Goal: Check status: Check status

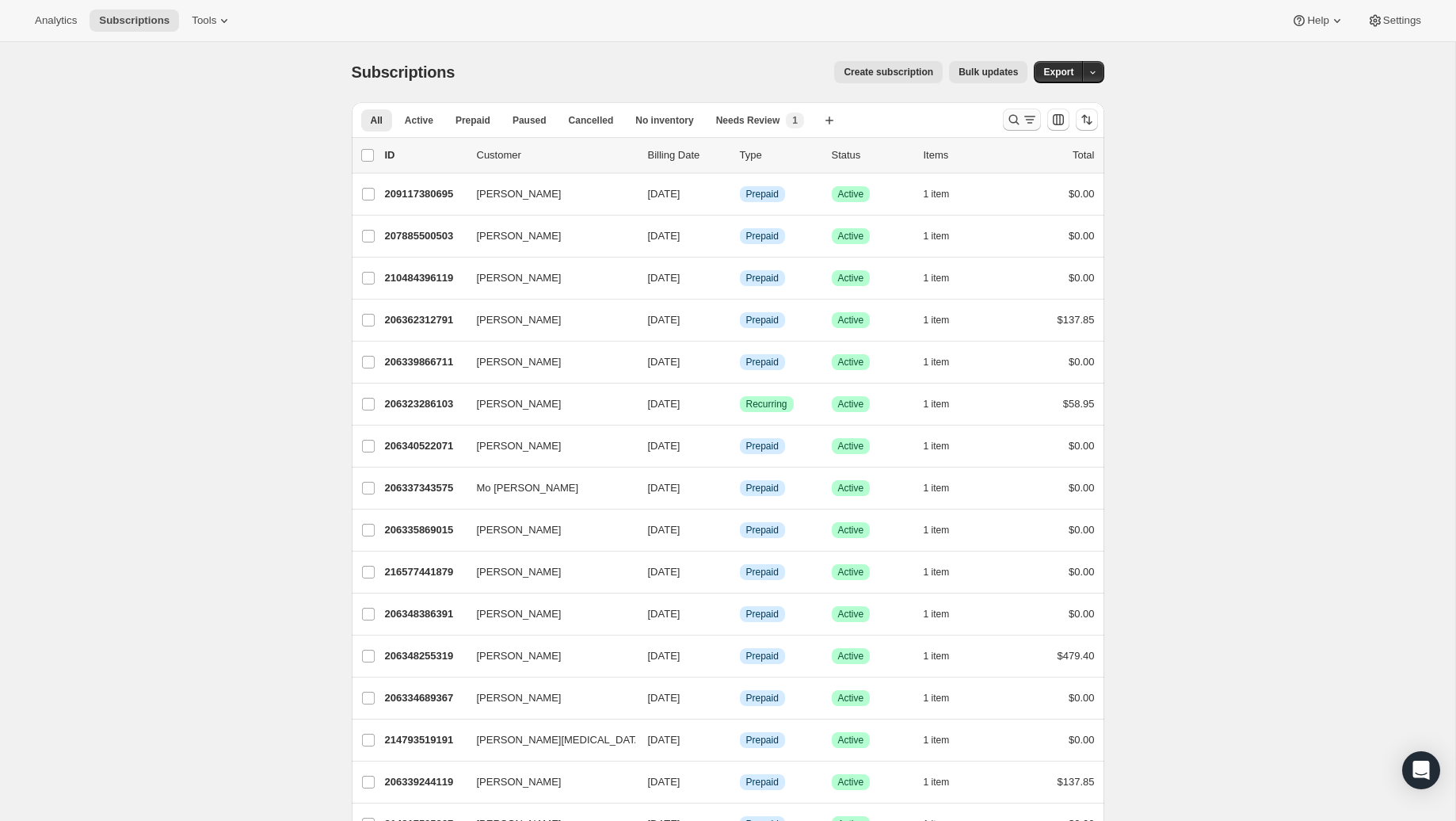
click at [1011, 118] on icon "Search and filter results" at bounding box center [1014, 120] width 16 height 16
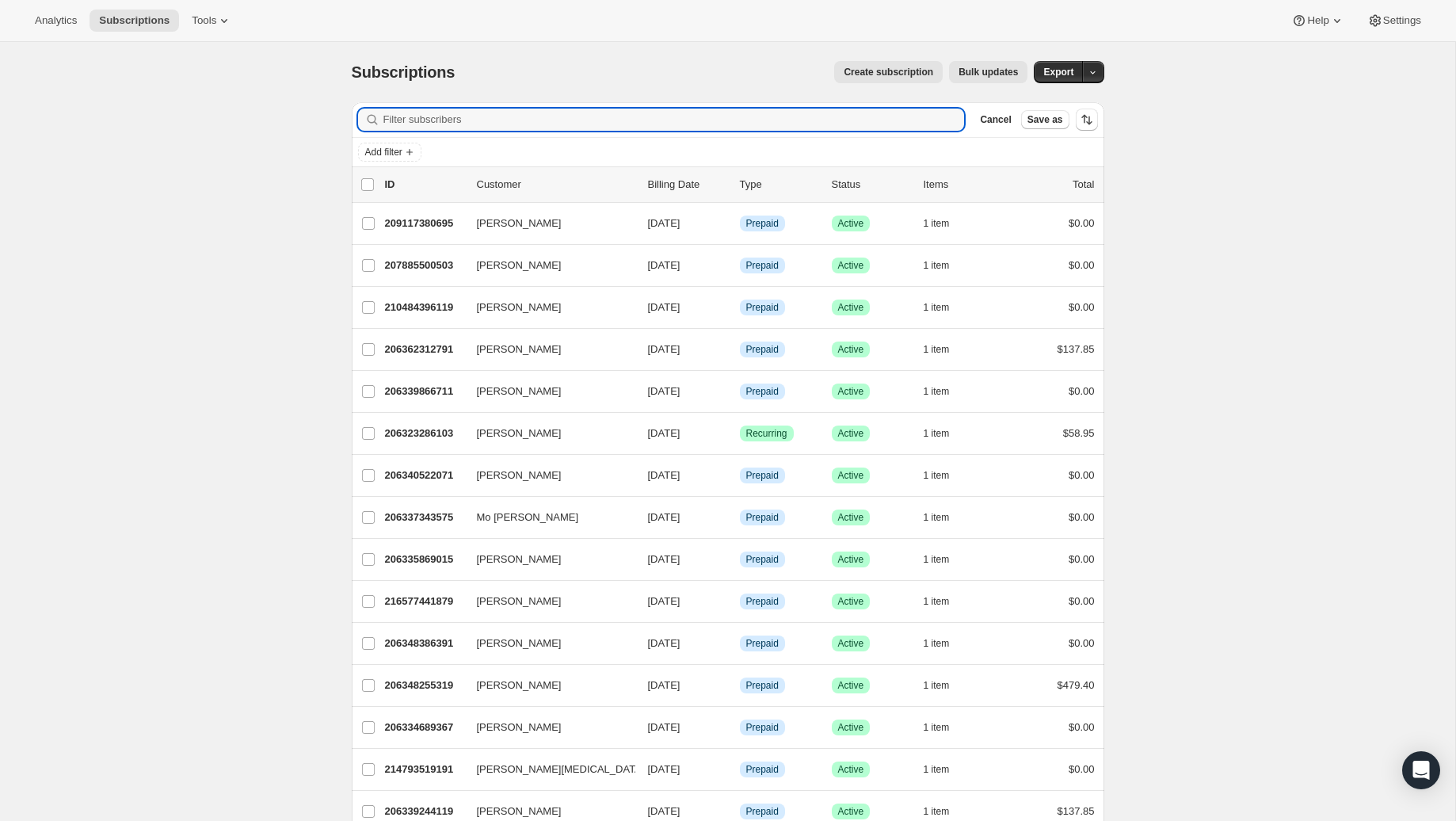
paste input "Janet Masolo"
type input "Janet Masolo"
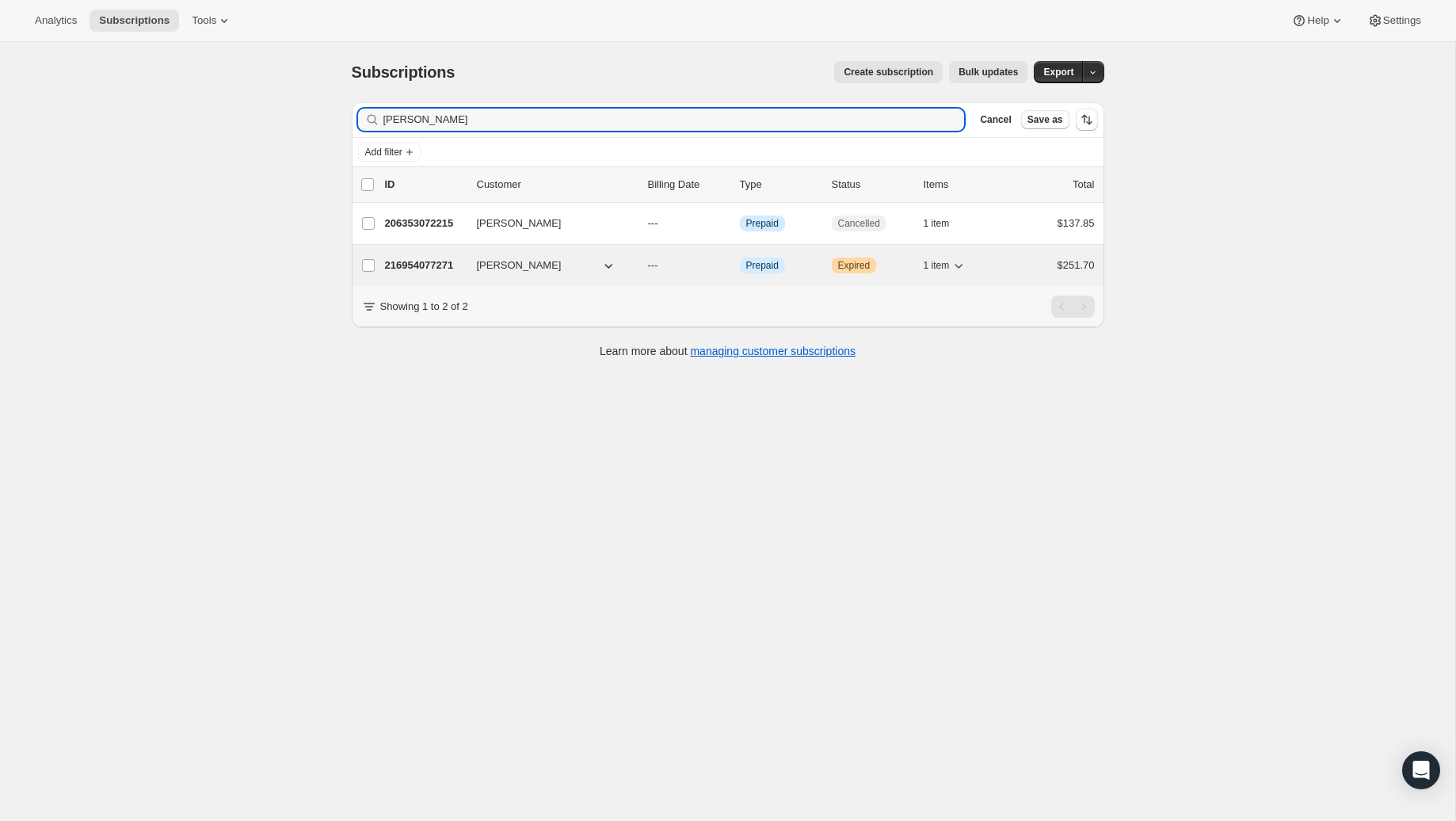
click at [411, 272] on p "216954077271" at bounding box center [424, 265] width 79 height 16
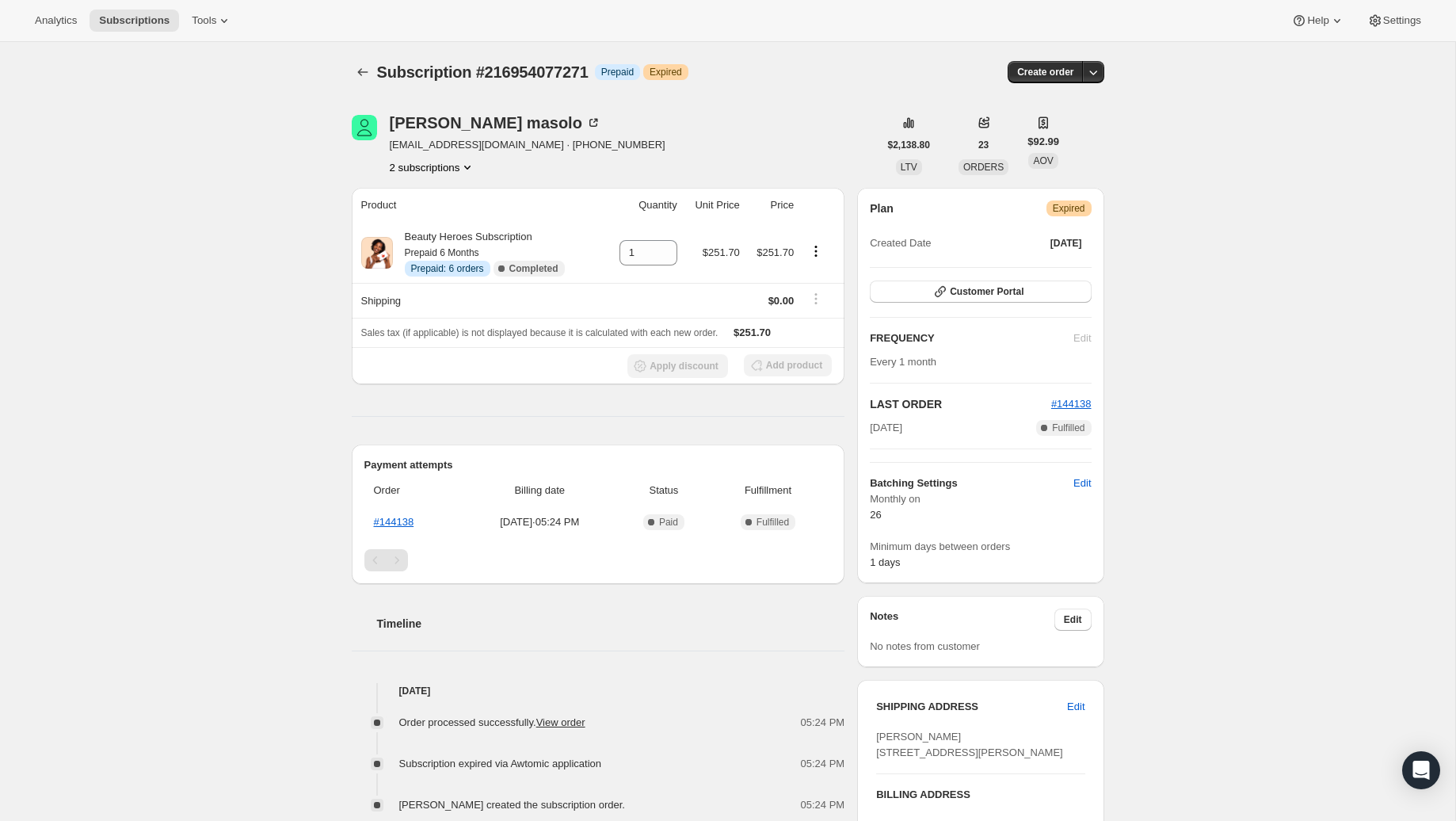
click at [452, 173] on button "2 subscriptions" at bounding box center [432, 167] width 86 height 16
click at [443, 195] on span "206353072215" at bounding box center [407, 197] width 68 height 12
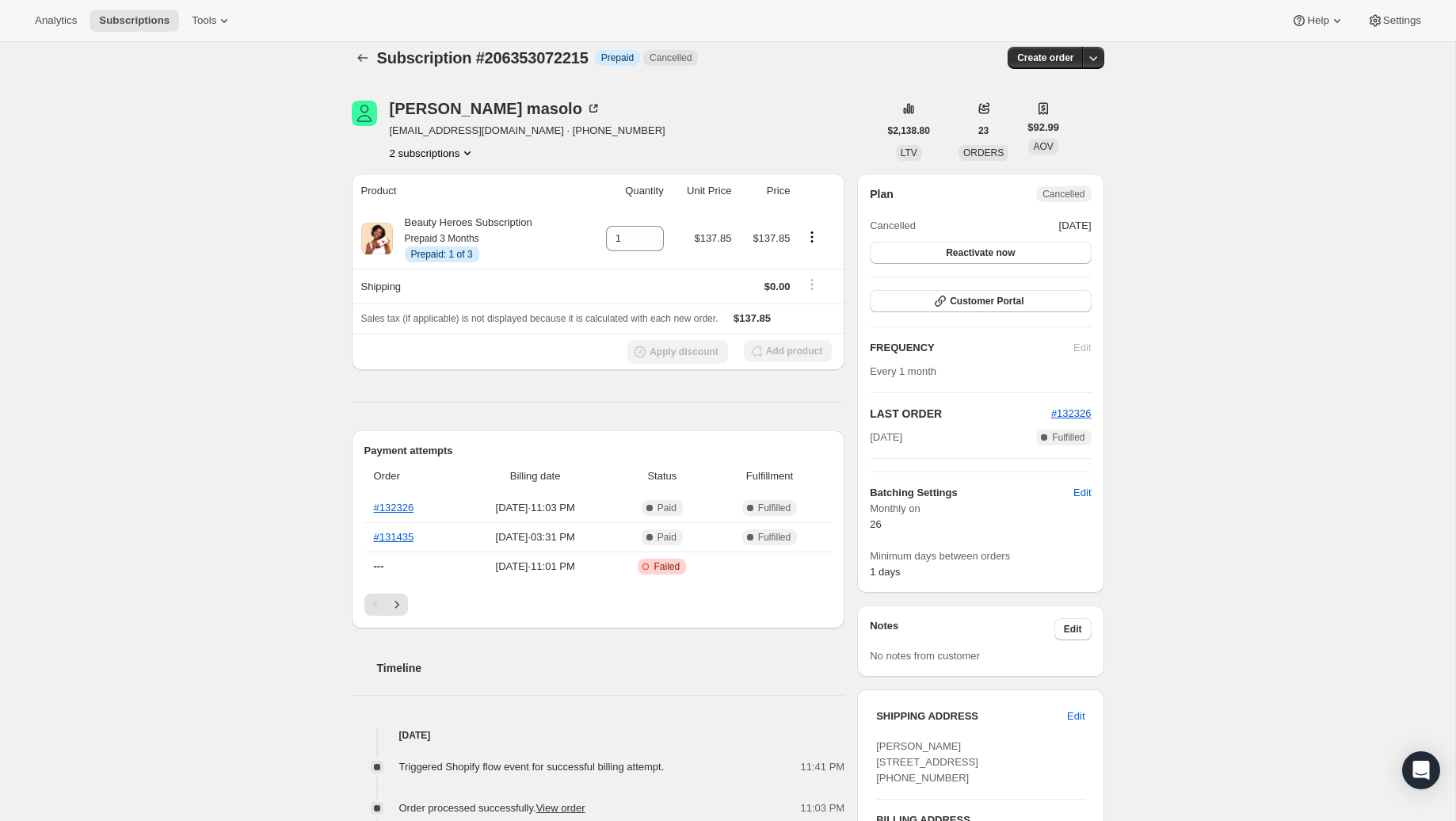
scroll to position [12, 0]
click at [407, 157] on button "2 subscriptions" at bounding box center [432, 156] width 86 height 16
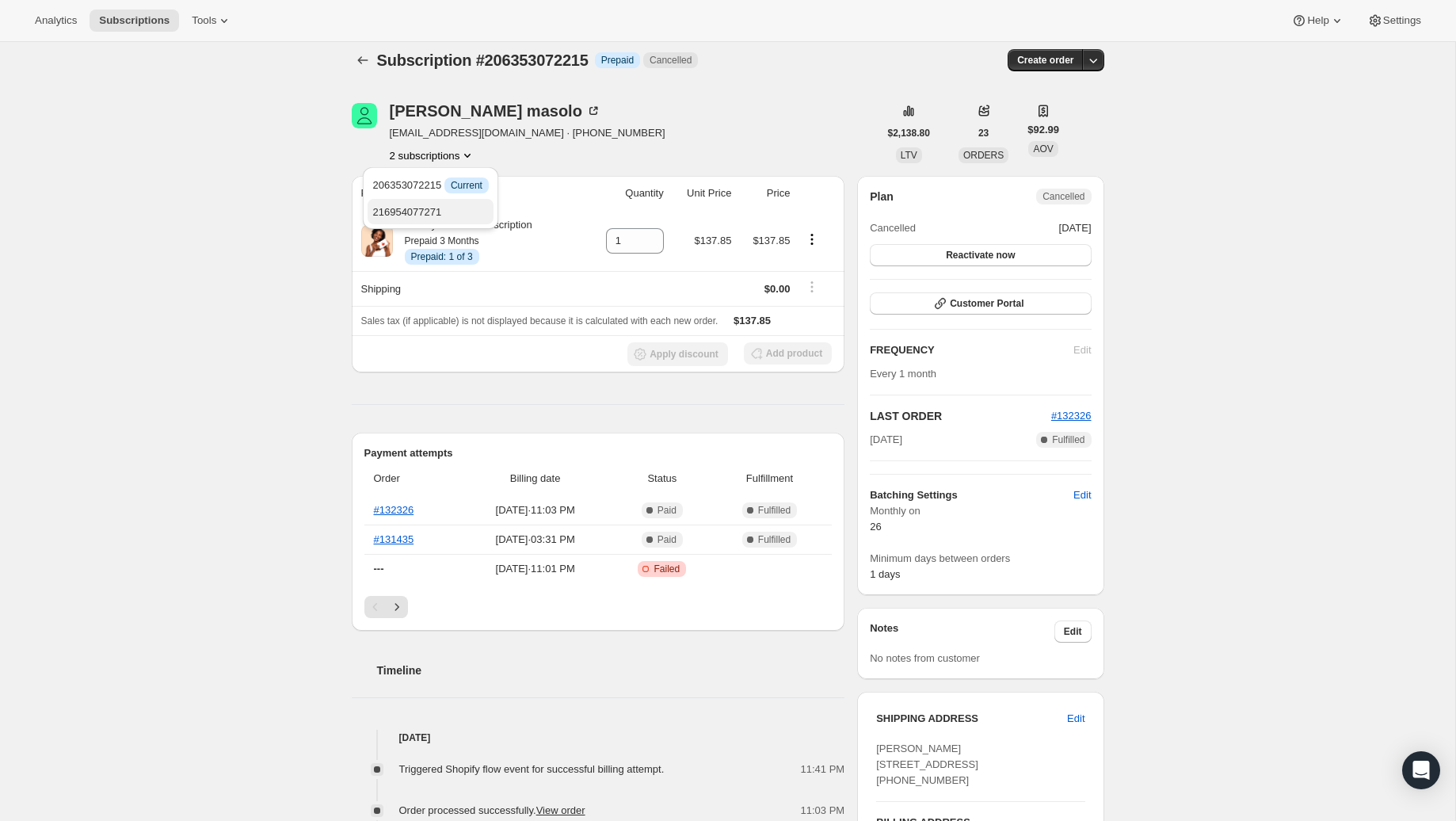
click at [403, 213] on span "216954077271" at bounding box center [406, 212] width 68 height 12
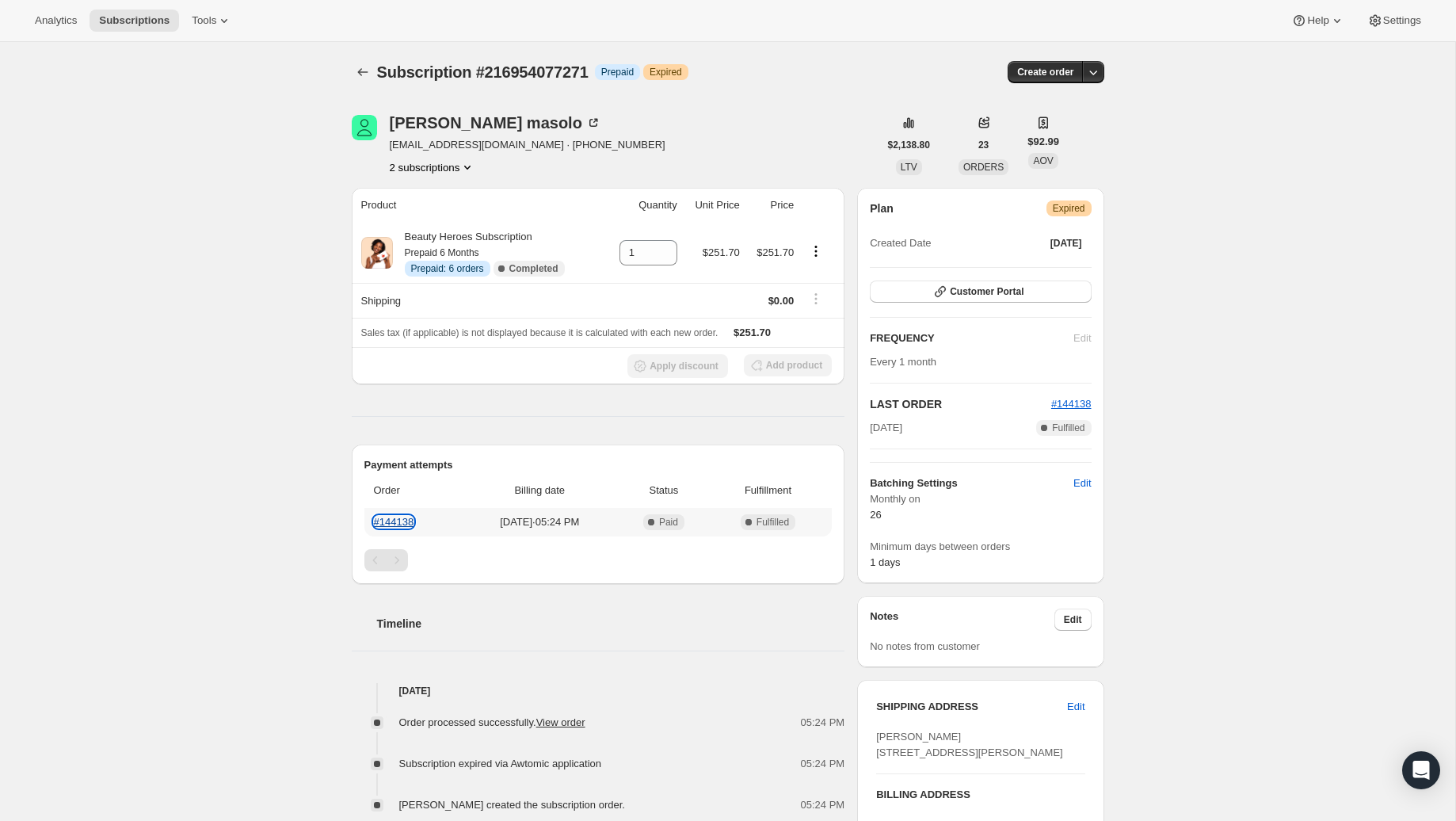
click at [404, 519] on link "#144138" at bounding box center [393, 521] width 40 height 12
click at [285, 297] on div "Subscription #216954077271. This page is ready Subscription #216954077271 Info …" at bounding box center [728, 571] width 1455 height 1058
click at [820, 253] on icon "Product actions" at bounding box center [816, 251] width 16 height 16
click at [222, 386] on div "Subscription #216954077271. This page is ready Subscription #216954077271 Info …" at bounding box center [728, 571] width 1455 height 1058
click at [402, 520] on link "#144138" at bounding box center [393, 521] width 40 height 12
